Goal: Task Accomplishment & Management: Manage account settings

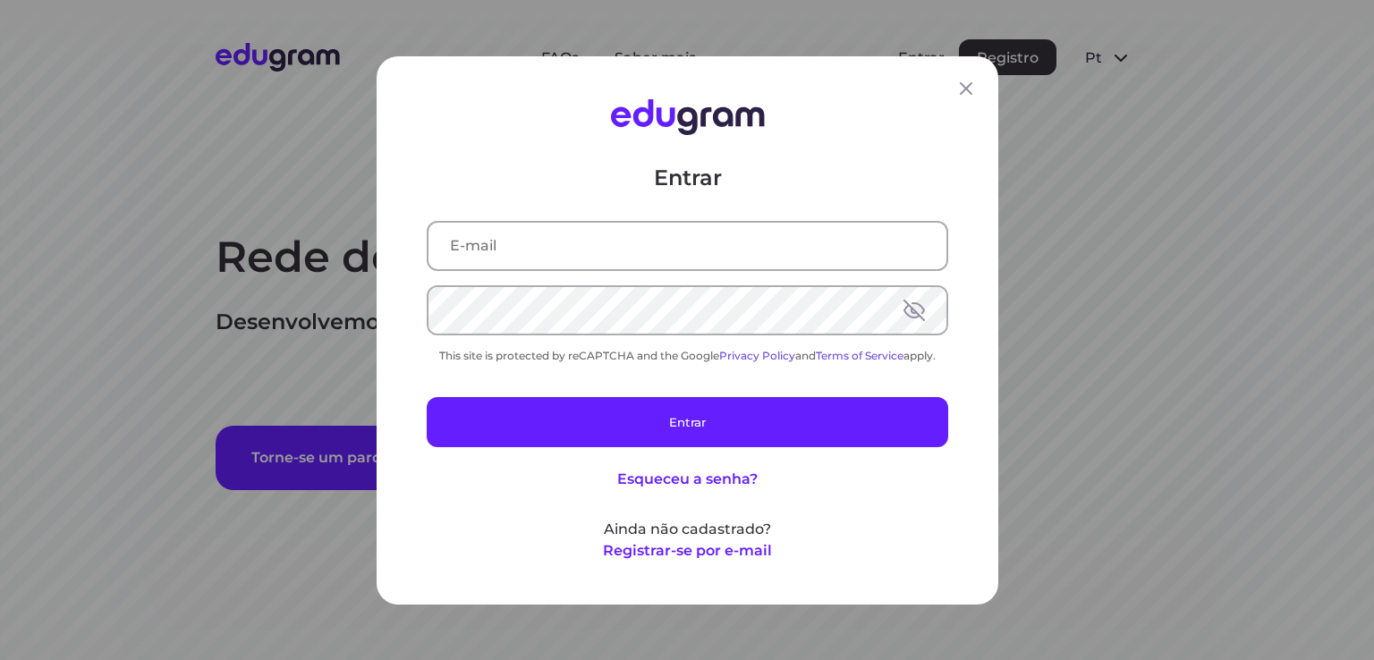
click at [683, 220] on div at bounding box center [688, 245] width 522 height 50
click at [683, 259] on input "text" at bounding box center [687, 245] width 518 height 47
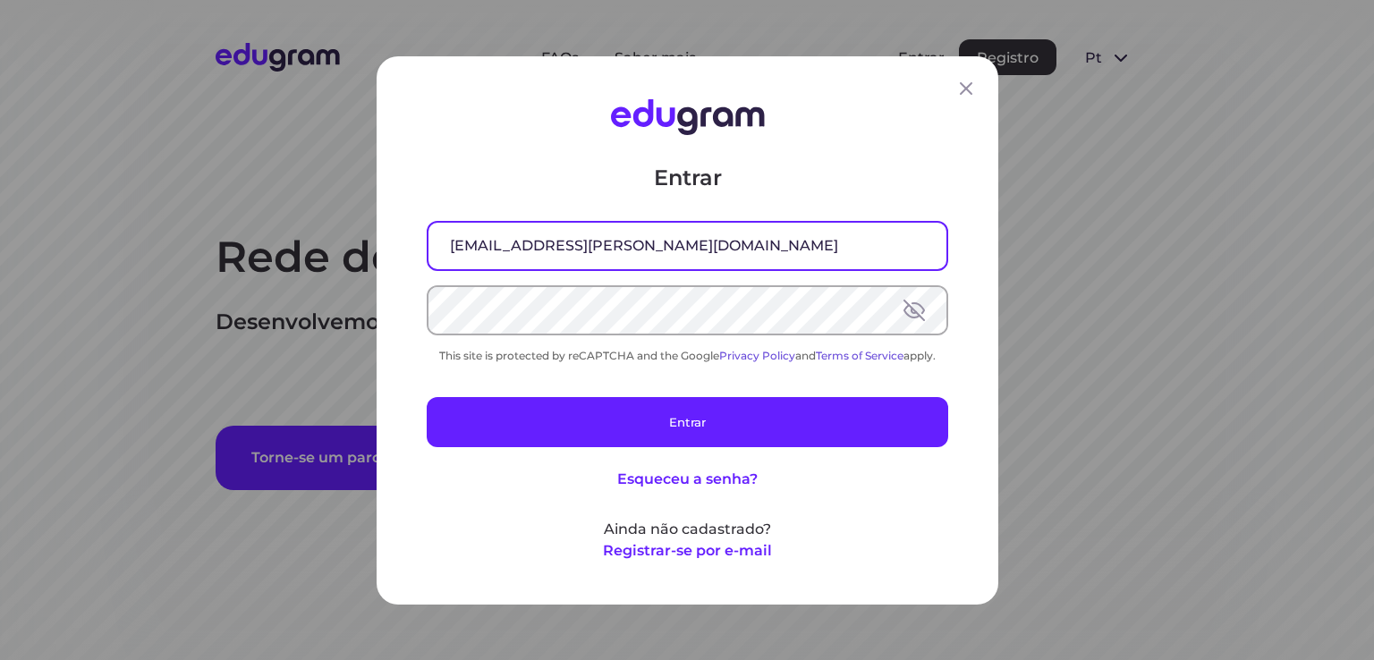
type input "[EMAIL_ADDRESS][PERSON_NAME][DOMAIN_NAME]"
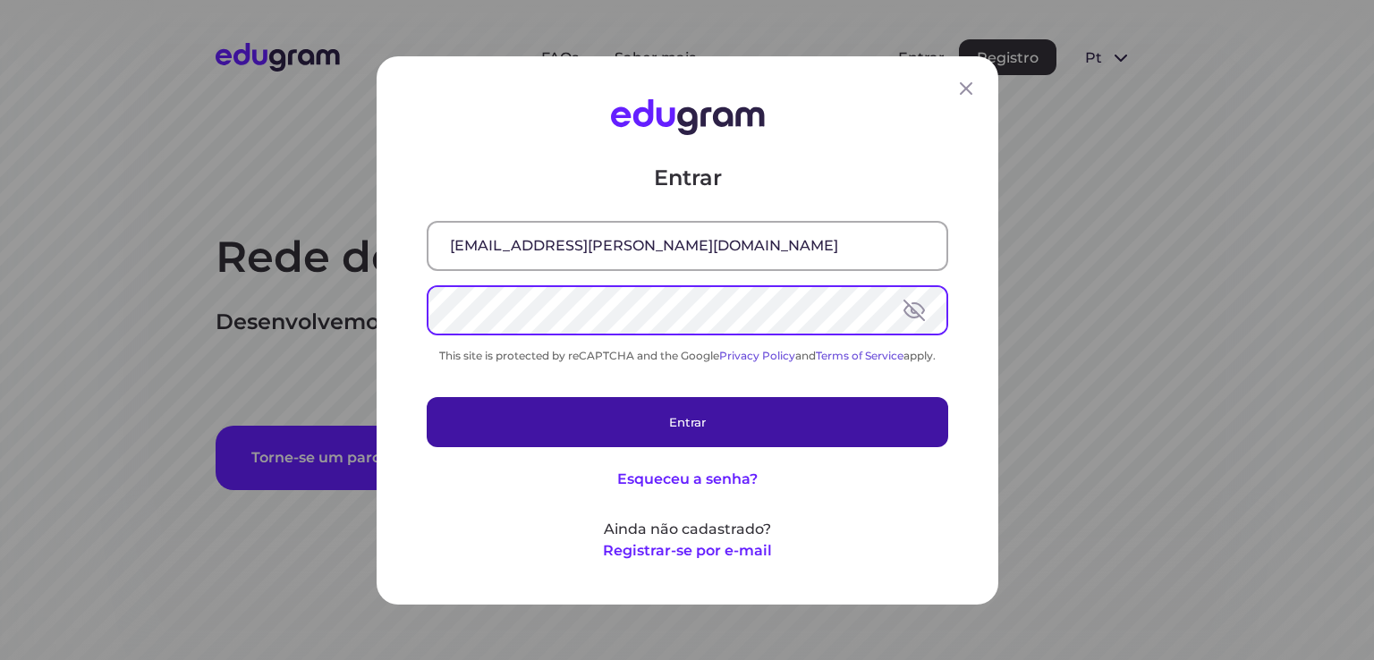
click at [556, 427] on button "Entrar" at bounding box center [688, 421] width 522 height 50
